Goal: Task Accomplishment & Management: Manage account settings

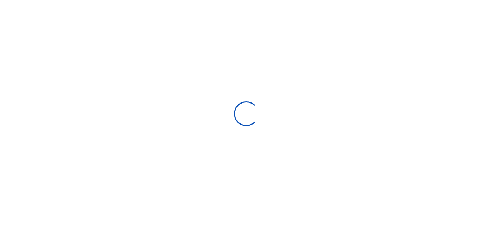
scroll to position [6, 6]
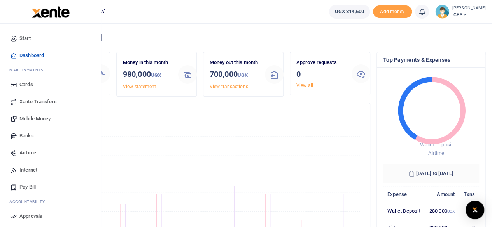
click at [28, 152] on span "Airtime" at bounding box center [27, 153] width 17 height 8
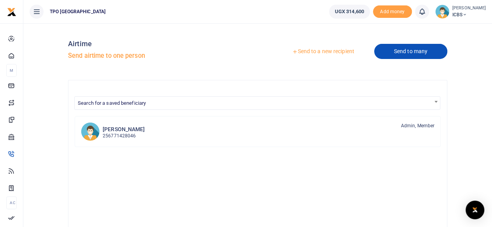
click at [407, 53] on link "Send to many" at bounding box center [410, 51] width 73 height 15
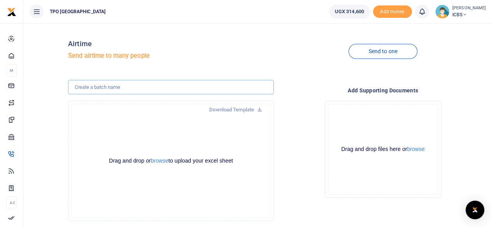
click at [200, 88] on input "text" at bounding box center [171, 87] width 206 height 15
click at [121, 87] on input "NORAD SEPTEMBER STAFF AIRTIME" at bounding box center [171, 87] width 206 height 15
type input "NORAD AUGUST STAFF AIRTIME"
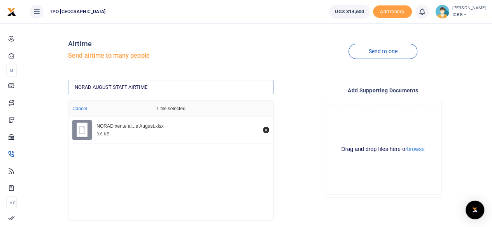
scroll to position [41, 0]
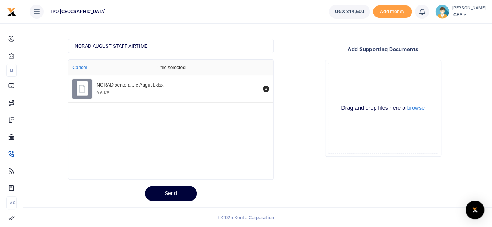
click at [174, 194] on button "Send" at bounding box center [171, 193] width 52 height 15
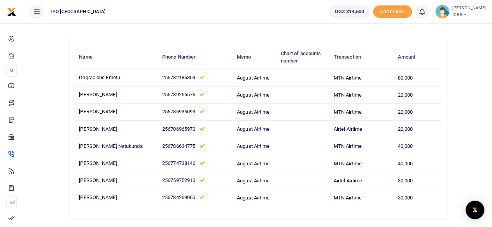
scroll to position [86, 0]
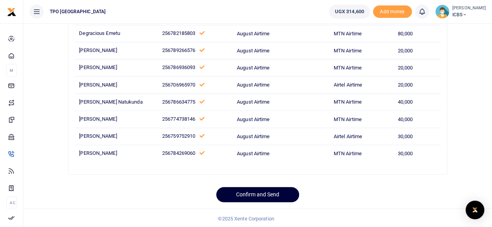
click at [252, 193] on button "Confirm and Send" at bounding box center [257, 194] width 83 height 15
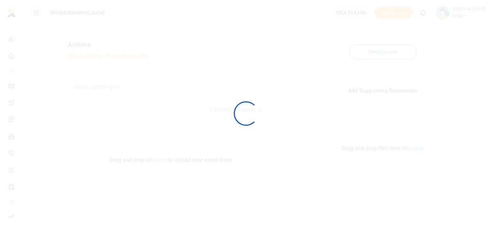
scroll to position [41, 0]
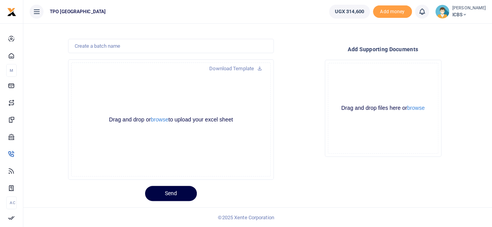
click at [111, 219] on footer "© 2025 Xente Corporation" at bounding box center [246, 218] width 492 height 21
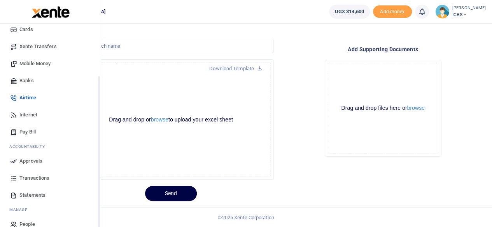
scroll to position [67, 0]
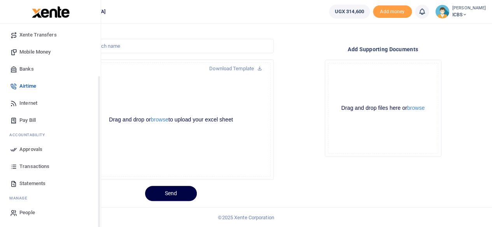
drag, startPoint x: 98, startPoint y: 53, endPoint x: 91, endPoint y: 129, distance: 75.8
click at [91, 129] on div "Start Dashboard M ake Payments Cards Xente Transfers Mobile Money Banks Airtime…" at bounding box center [50, 137] width 101 height 227
click at [40, 146] on span "Approvals" at bounding box center [30, 150] width 23 height 8
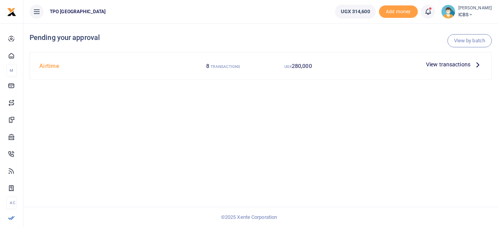
click at [443, 62] on span "View transactions" at bounding box center [448, 64] width 44 height 9
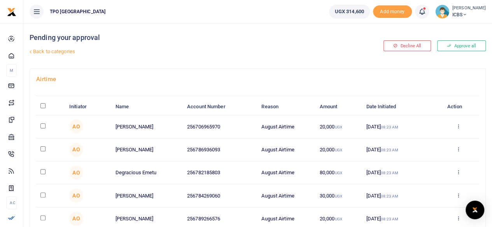
click at [42, 105] on input "\a \a : activate to sort column descending" at bounding box center [42, 105] width 5 height 5
checkbox input "true"
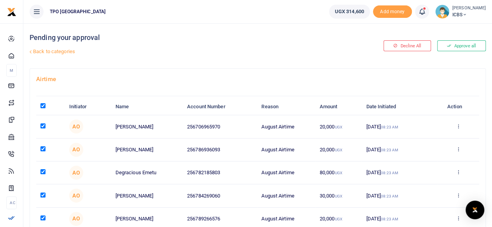
checkbox input "true"
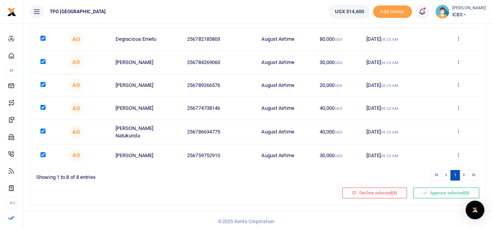
scroll to position [134, 0]
click at [442, 192] on button "Approve selected (8)" at bounding box center [446, 193] width 66 height 11
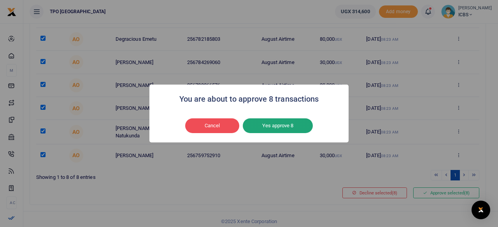
click at [278, 126] on button "Yes approve 8" at bounding box center [278, 126] width 70 height 15
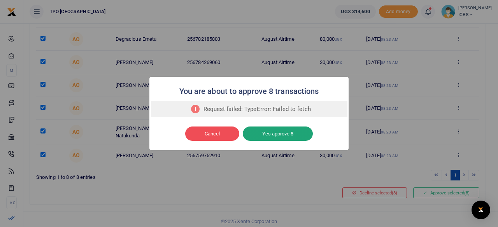
click at [271, 135] on button "Yes approve 8" at bounding box center [278, 134] width 70 height 15
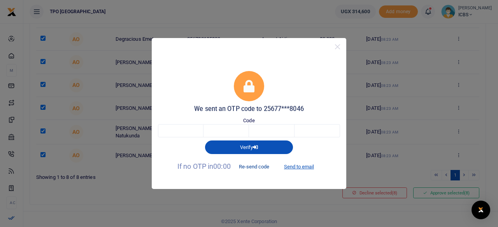
click at [264, 168] on button "Re-send code" at bounding box center [254, 167] width 44 height 13
click at [256, 168] on button "Re-send code" at bounding box center [254, 167] width 44 height 13
click at [297, 167] on button "Send to email" at bounding box center [298, 167] width 43 height 13
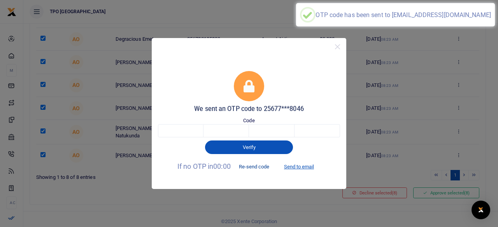
click at [254, 167] on button "Re-send code" at bounding box center [254, 167] width 44 height 13
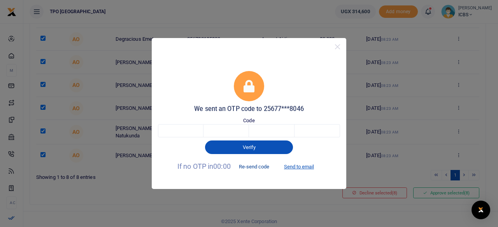
click at [252, 166] on button "Re-send code" at bounding box center [254, 167] width 44 height 13
click at [252, 168] on button "Re-send code" at bounding box center [254, 167] width 44 height 13
click at [183, 128] on input "text" at bounding box center [180, 130] width 45 height 13
type input "7"
type input "3"
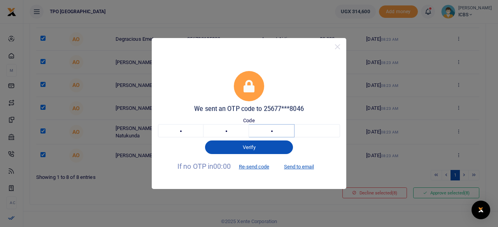
type input "2"
type input "4"
click at [245, 147] on button "Verifying" at bounding box center [249, 148] width 88 height 14
click at [250, 148] on button "Verifying" at bounding box center [249, 148] width 88 height 14
click at [245, 147] on button "Verifying" at bounding box center [249, 148] width 88 height 14
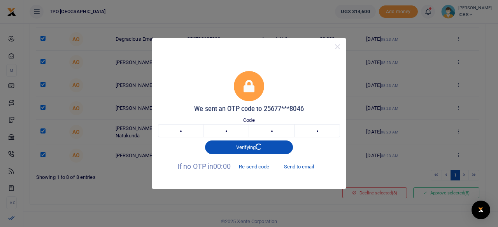
click at [309, 76] on div "We sent an OTP code to 25677***8046" at bounding box center [249, 92] width 182 height 42
click at [339, 47] on button "Close" at bounding box center [337, 46] width 11 height 11
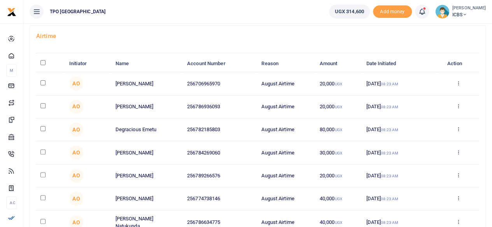
scroll to position [42, 0]
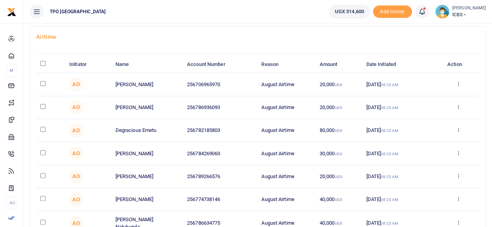
click at [42, 61] on input "\a \a : activate to sort column descending" at bounding box center [42, 63] width 5 height 5
checkbox input "true"
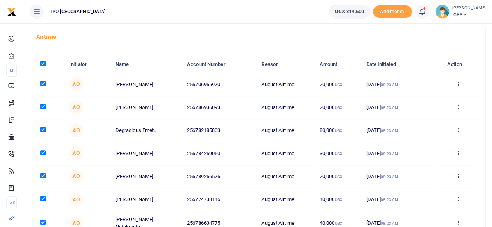
checkbox input "true"
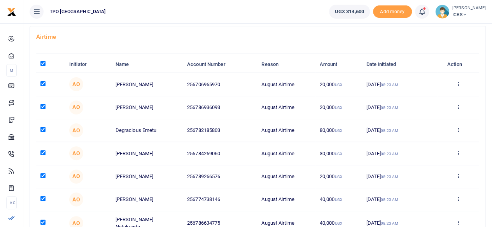
scroll to position [135, 0]
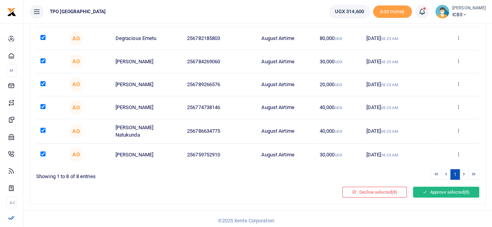
click at [441, 187] on button "Approve selected (8)" at bounding box center [446, 192] width 66 height 11
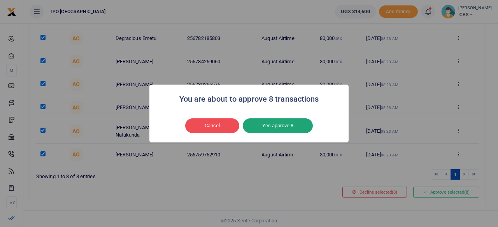
click at [289, 124] on button "Yes approve 8" at bounding box center [278, 126] width 70 height 15
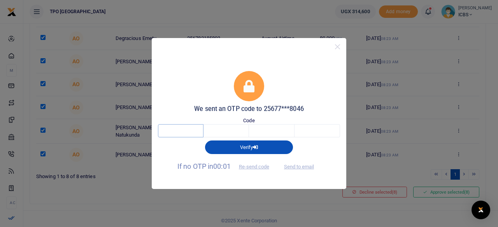
click at [177, 130] on input "text" at bounding box center [180, 130] width 45 height 13
type input "2"
type input "9"
type input "0"
type input "4"
